Goal: Task Accomplishment & Management: Use online tool/utility

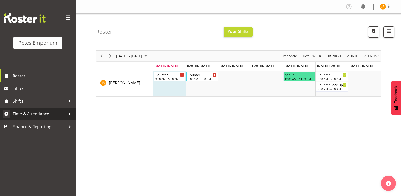
click at [48, 114] on span "Time & Attendance" at bounding box center [39, 114] width 53 height 8
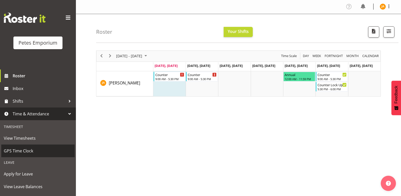
click at [33, 150] on span "GPS Time Clock" at bounding box center [38, 151] width 68 height 8
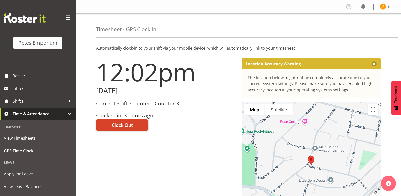
click at [125, 125] on span "Clock Out" at bounding box center [122, 124] width 21 height 7
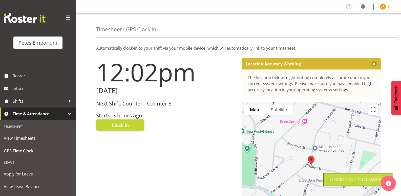
click at [387, 5] on span at bounding box center [389, 6] width 6 height 6
click at [360, 27] on link "Log Out" at bounding box center [367, 26] width 49 height 9
